Goal: Transaction & Acquisition: Purchase product/service

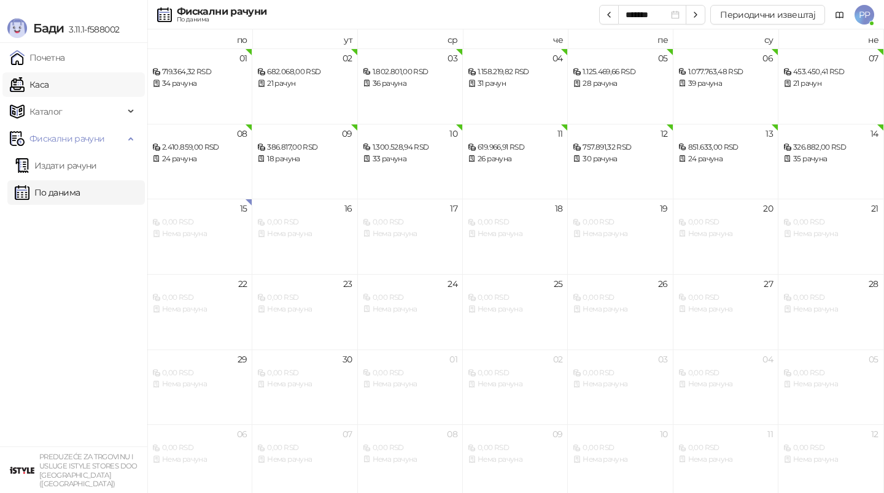
drag, startPoint x: 0, startPoint y: 0, endPoint x: 71, endPoint y: 79, distance: 106.0
click at [48, 79] on link "Каса" at bounding box center [29, 84] width 39 height 25
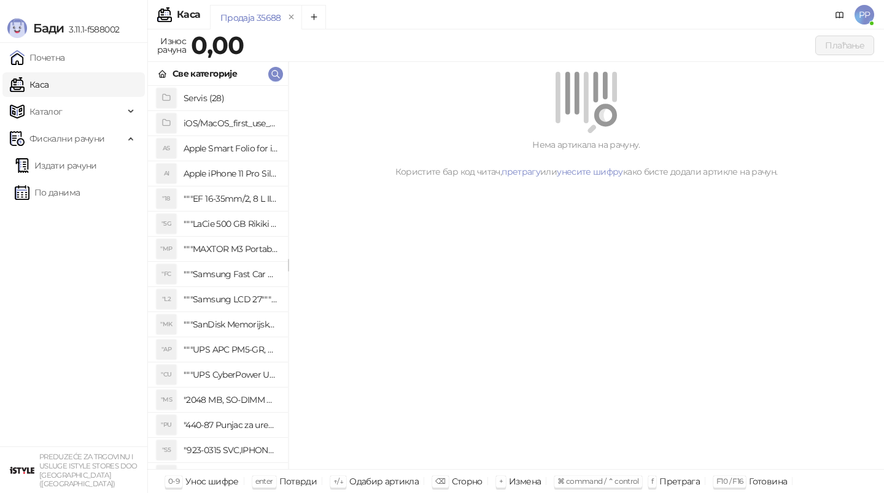
click at [280, 67] on div "Све категорије" at bounding box center [218, 74] width 140 height 24
click at [279, 74] on icon "button" at bounding box center [276, 74] width 10 height 10
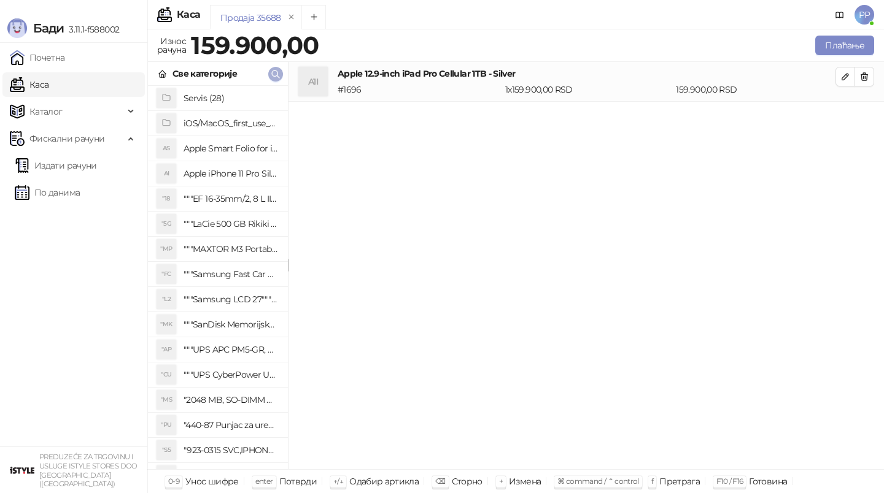
click at [279, 74] on icon "button" at bounding box center [276, 74] width 10 height 10
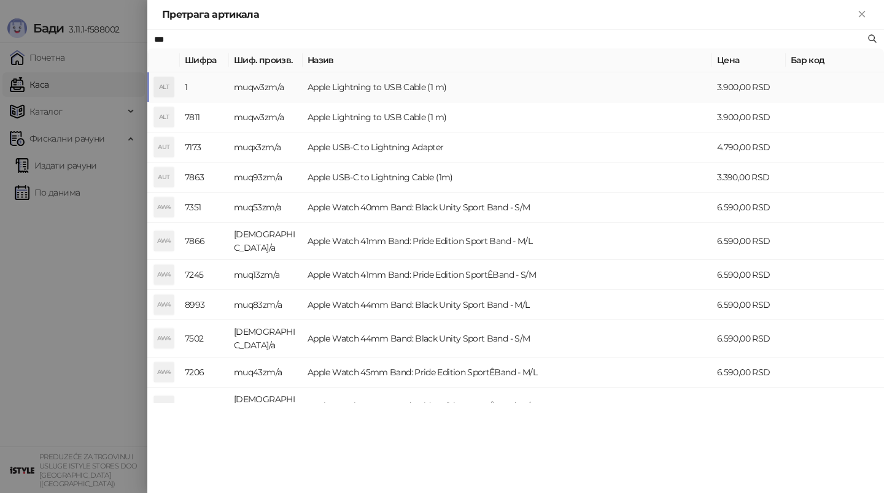
click at [292, 87] on td "muqw3zm/a" at bounding box center [266, 87] width 74 height 30
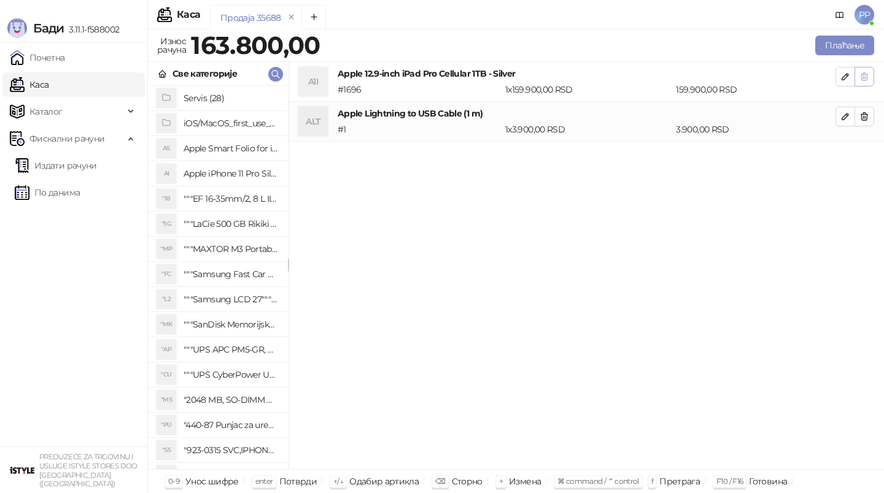
click at [868, 78] on icon "button" at bounding box center [864, 77] width 10 height 10
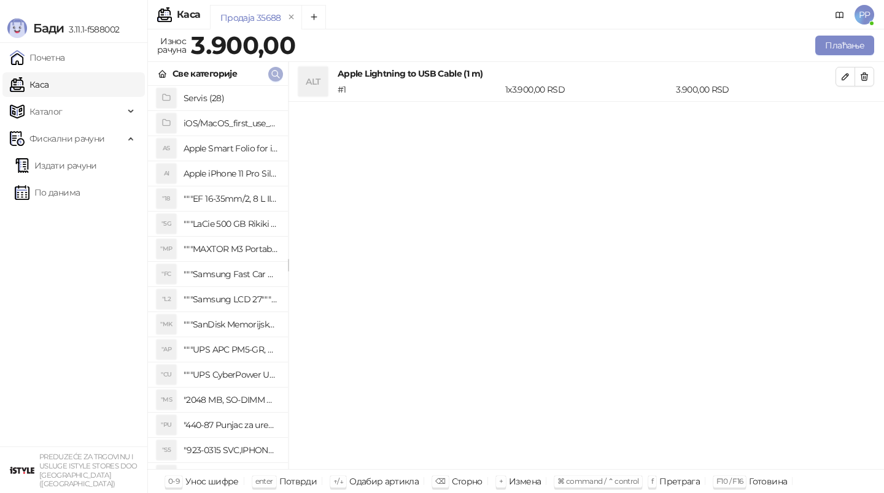
click at [271, 75] on icon "button" at bounding box center [276, 74] width 10 height 10
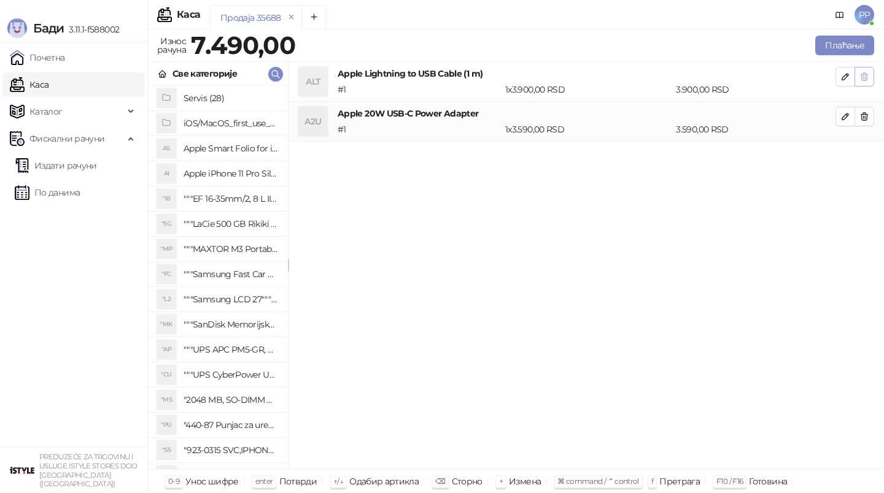
click at [864, 75] on icon "button" at bounding box center [864, 77] width 10 height 10
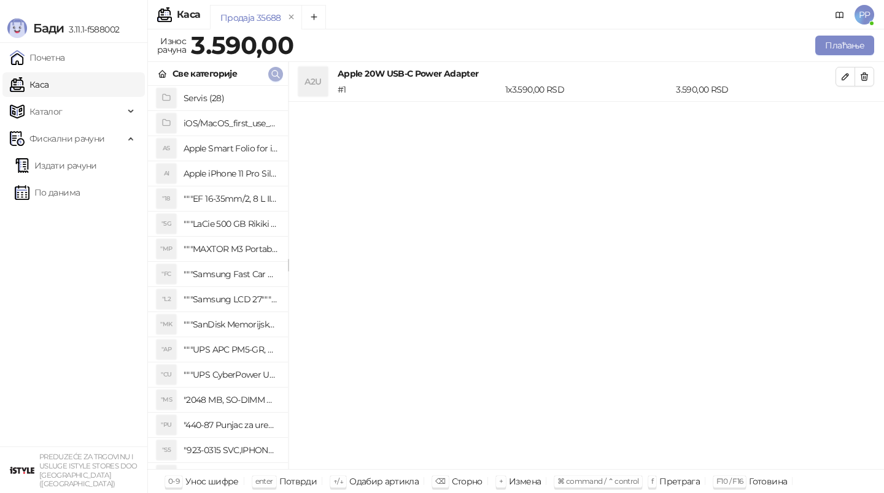
click at [278, 72] on icon "button" at bounding box center [276, 74] width 10 height 10
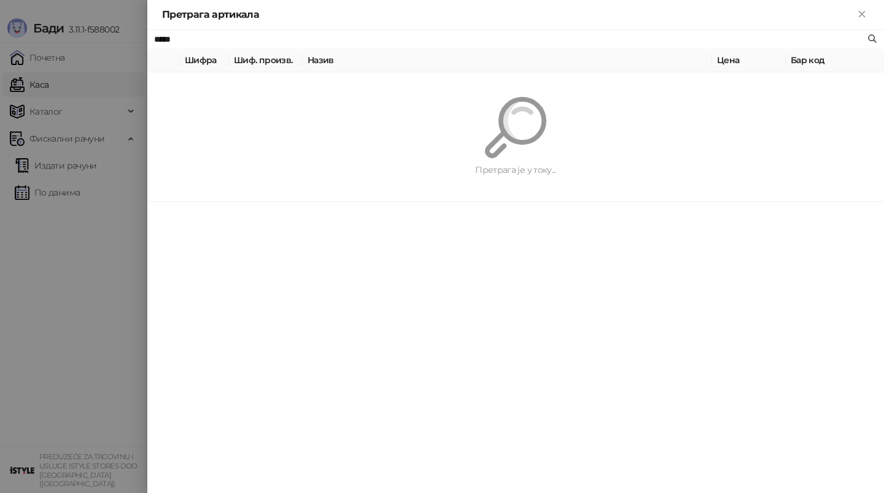
type input "*****"
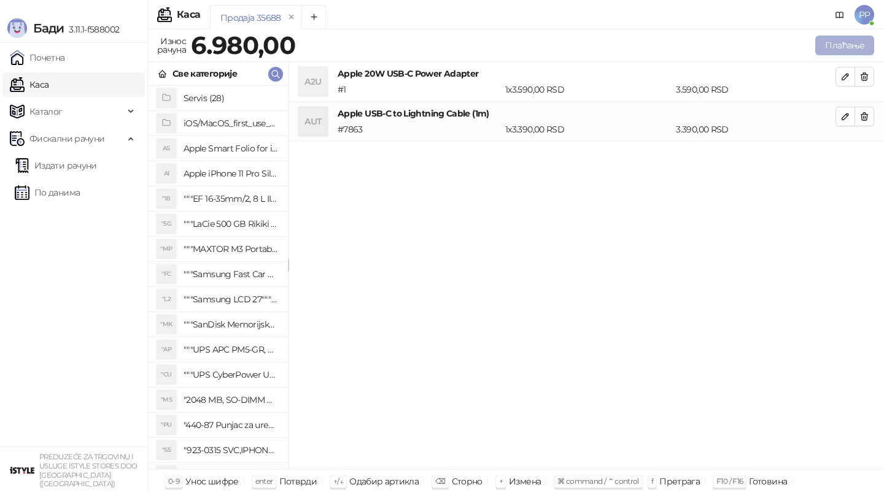
click at [855, 54] on button "Плаћање" at bounding box center [844, 46] width 59 height 20
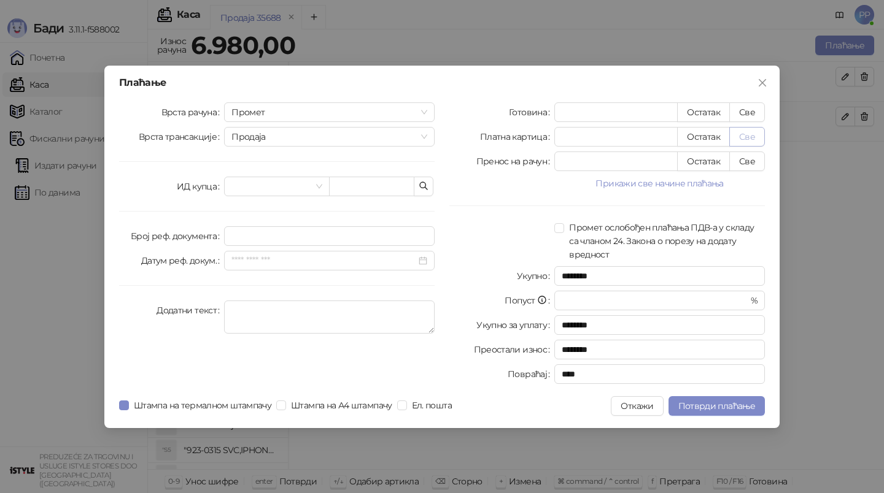
click at [738, 143] on button "Све" at bounding box center [747, 137] width 36 height 20
type input "****"
click at [730, 405] on span "Потврди плаћање" at bounding box center [716, 406] width 77 height 11
